Goal: Communication & Community: Answer question/provide support

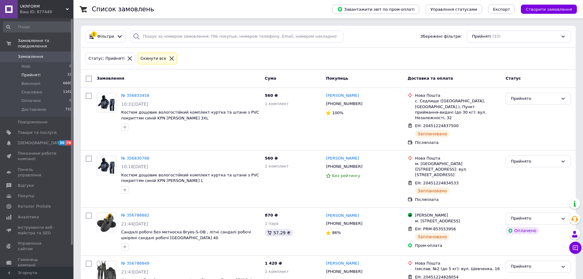
click at [36, 54] on span "Замовлення" at bounding box center [30, 57] width 25 height 6
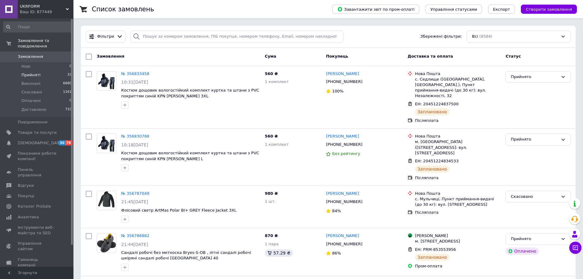
click at [42, 71] on li "Прийняті 33" at bounding box center [37, 75] width 75 height 9
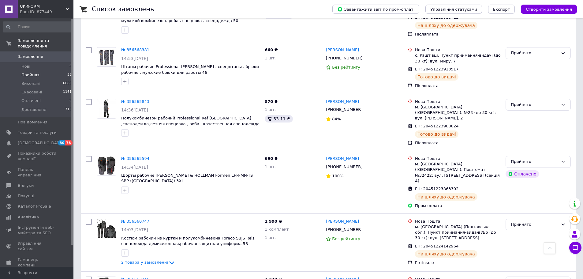
scroll to position [903, 0]
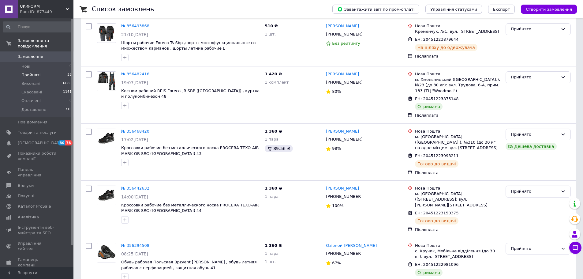
scroll to position [245, 0]
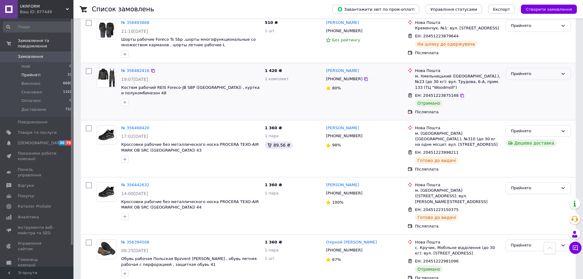
click at [534, 72] on div "Прийнято" at bounding box center [537, 74] width 65 height 12
click at [531, 114] on li "Доставлене" at bounding box center [538, 119] width 65 height 11
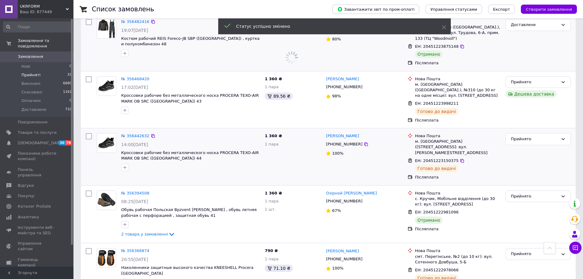
scroll to position [306, 0]
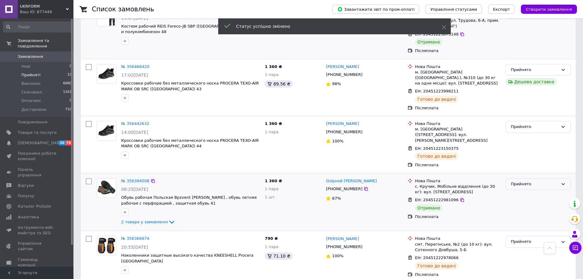
click at [518, 181] on div "Прийнято" at bounding box center [533, 184] width 47 height 6
click at [524, 224] on li "Доставлене" at bounding box center [538, 229] width 65 height 11
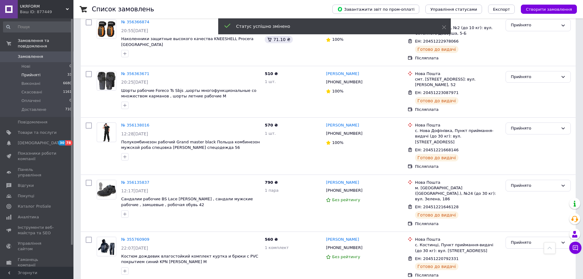
scroll to position [525, 0]
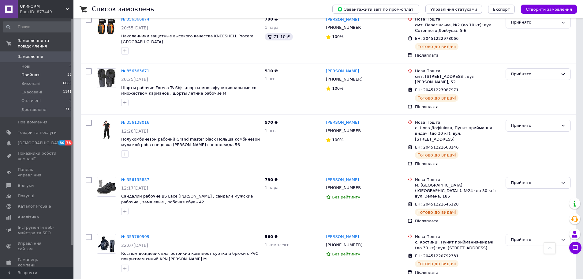
click at [34, 55] on link "Замовлення 0" at bounding box center [37, 56] width 75 height 10
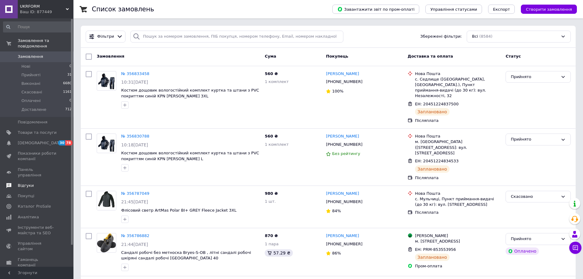
click at [33, 183] on span "Відгуки" at bounding box center [37, 186] width 39 height 6
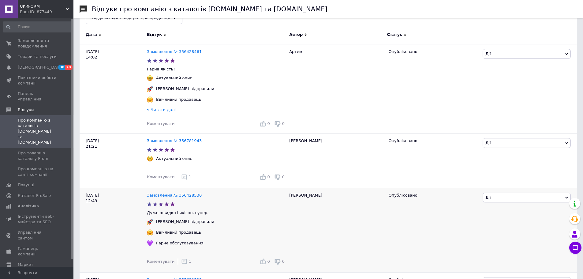
scroll to position [92, 0]
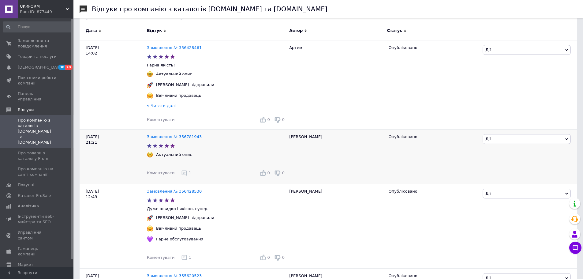
click at [183, 176] on icon at bounding box center [184, 173] width 6 height 6
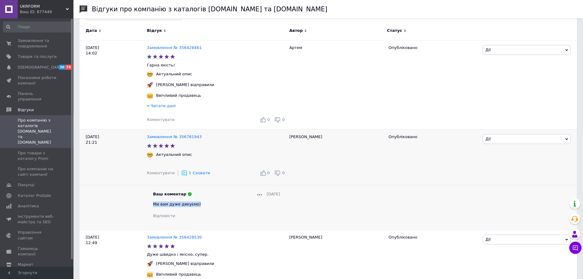
drag, startPoint x: 196, startPoint y: 207, endPoint x: 153, endPoint y: 206, distance: 42.8
click at [153, 206] on div "Ми вам дуже дякуємо)" at bounding box center [216, 204] width 127 height 6
copy span "Ми вам дуже дякуємо)"
click at [167, 121] on span "Коментувати" at bounding box center [161, 119] width 28 height 5
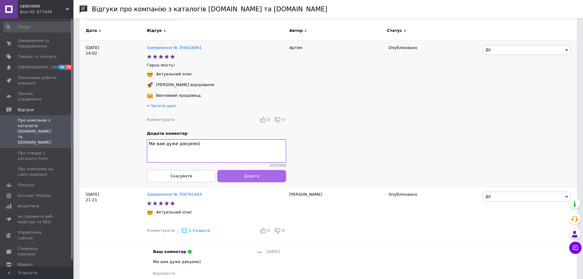
type textarea "Ми вам дуже дякуємо)"
click at [238, 182] on button "Додати" at bounding box center [251, 176] width 69 height 12
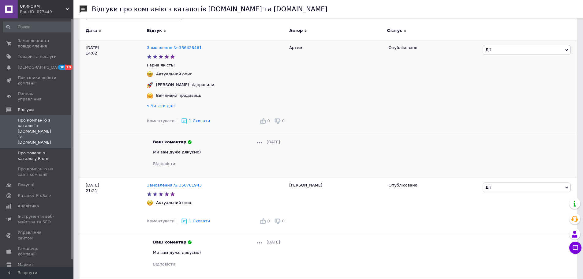
click at [30, 150] on span "Про товари з каталогу Prom" at bounding box center [37, 155] width 39 height 11
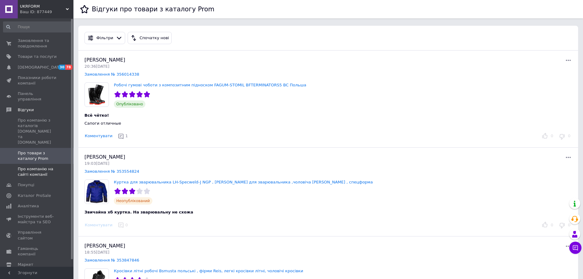
click at [36, 166] on span "Про компанію на сайті компанії" at bounding box center [37, 171] width 39 height 11
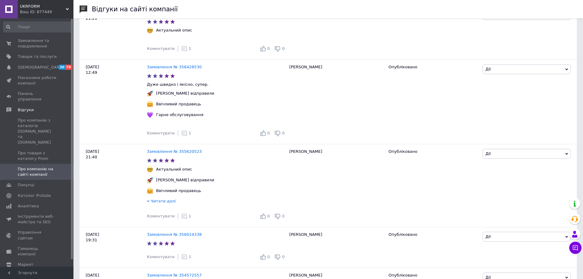
scroll to position [214, 0]
click at [36, 69] on span "[DEMOGRAPHIC_DATA]" at bounding box center [40, 68] width 45 height 6
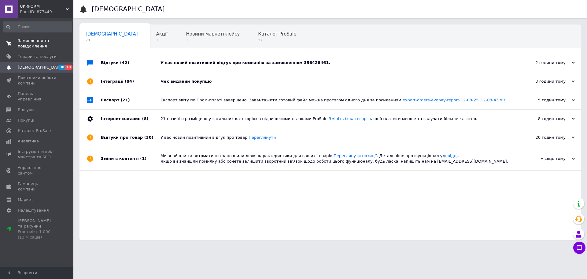
click at [38, 43] on span "Замовлення та повідомлення" at bounding box center [37, 43] width 39 height 11
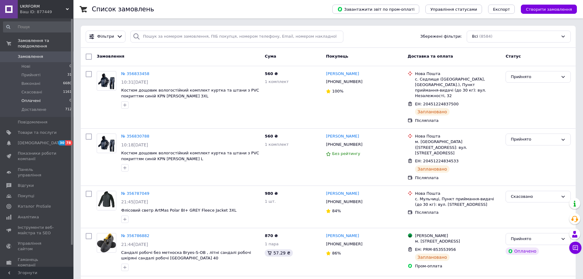
drag, startPoint x: 31, startPoint y: 70, endPoint x: 68, endPoint y: 96, distance: 44.6
click at [31, 72] on span "Прийняті" at bounding box center [30, 75] width 19 height 6
